Goal: Transaction & Acquisition: Subscribe to service/newsletter

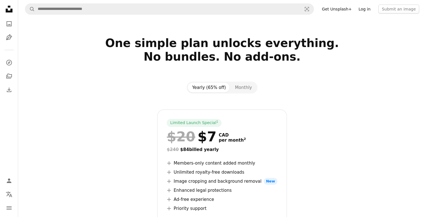
click at [368, 11] on link "Log in" at bounding box center [364, 9] width 19 height 9
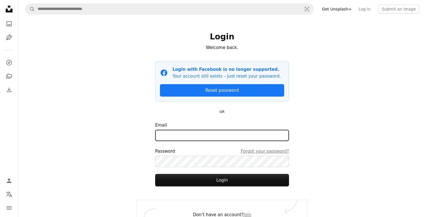
type input "**********"
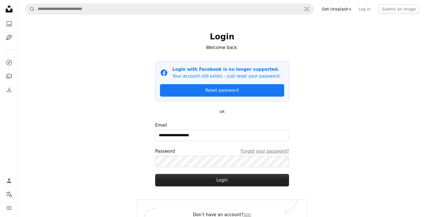
click at [204, 184] on button "Login" at bounding box center [222, 180] width 134 height 12
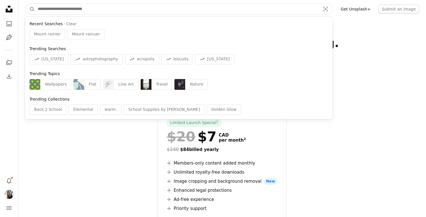
click at [76, 9] on input "Find visuals sitewide" at bounding box center [177, 9] width 284 height 11
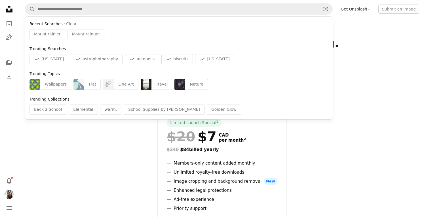
click at [12, 12] on icon at bounding box center [9, 9] width 7 height 7
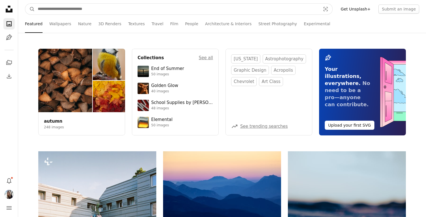
click at [72, 8] on input "Find visuals sitewide" at bounding box center [177, 9] width 284 height 11
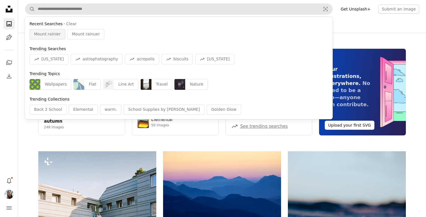
click at [58, 37] on div "Mount rainier" at bounding box center [48, 34] width 36 height 10
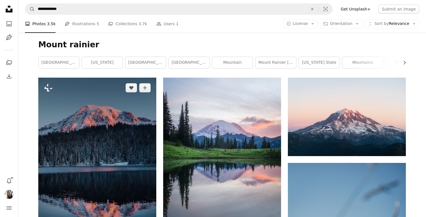
click at [100, 136] on img at bounding box center [97, 166] width 118 height 177
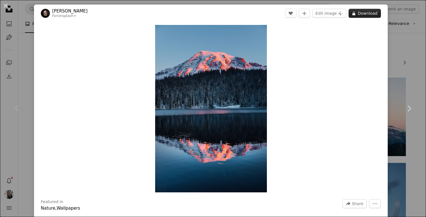
click at [366, 14] on button "A lock Download" at bounding box center [365, 13] width 32 height 9
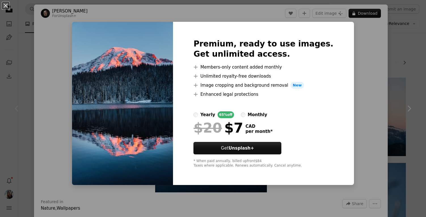
click at [267, 114] on div "monthly" at bounding box center [258, 115] width 20 height 7
click at [345, 170] on div "An X shape Premium, ready to use images. Get unlimited access. A plus sign Memb…" at bounding box center [213, 108] width 426 height 217
